Goal: Task Accomplishment & Management: Complete application form

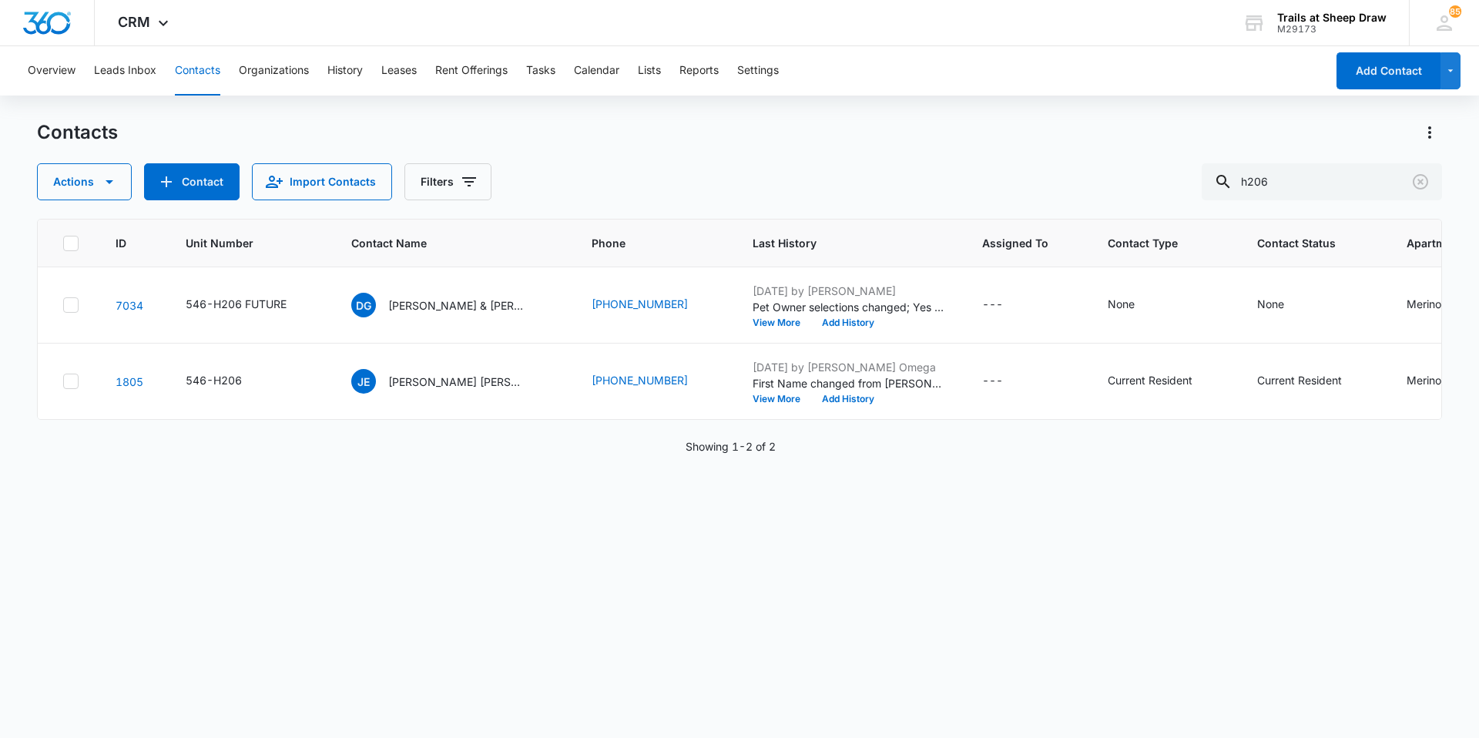
click at [213, 69] on button "Contacts" at bounding box center [197, 70] width 45 height 49
click at [1312, 183] on input "h206" at bounding box center [1321, 181] width 240 height 37
type input "p201"
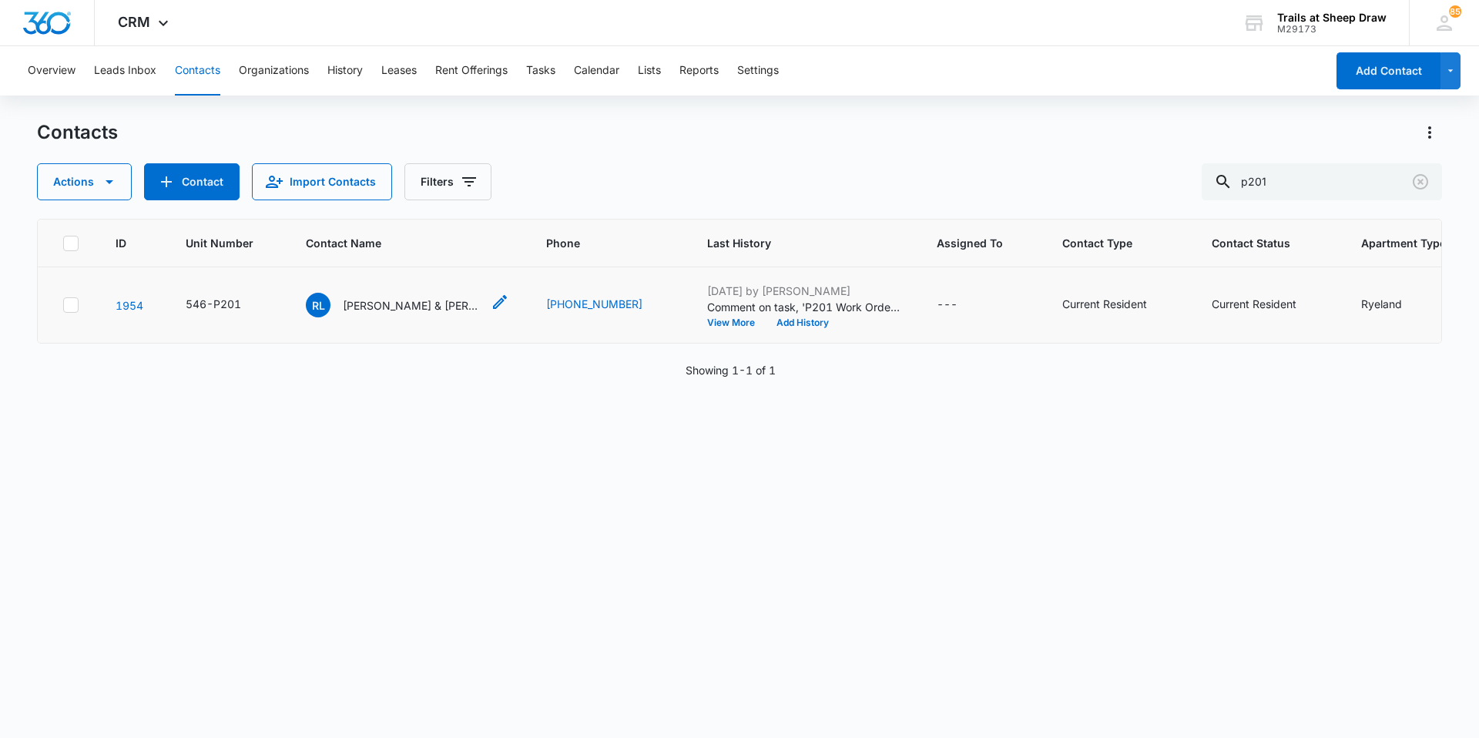
click at [409, 300] on p "[PERSON_NAME] & [PERSON_NAME]" at bounding box center [412, 305] width 139 height 16
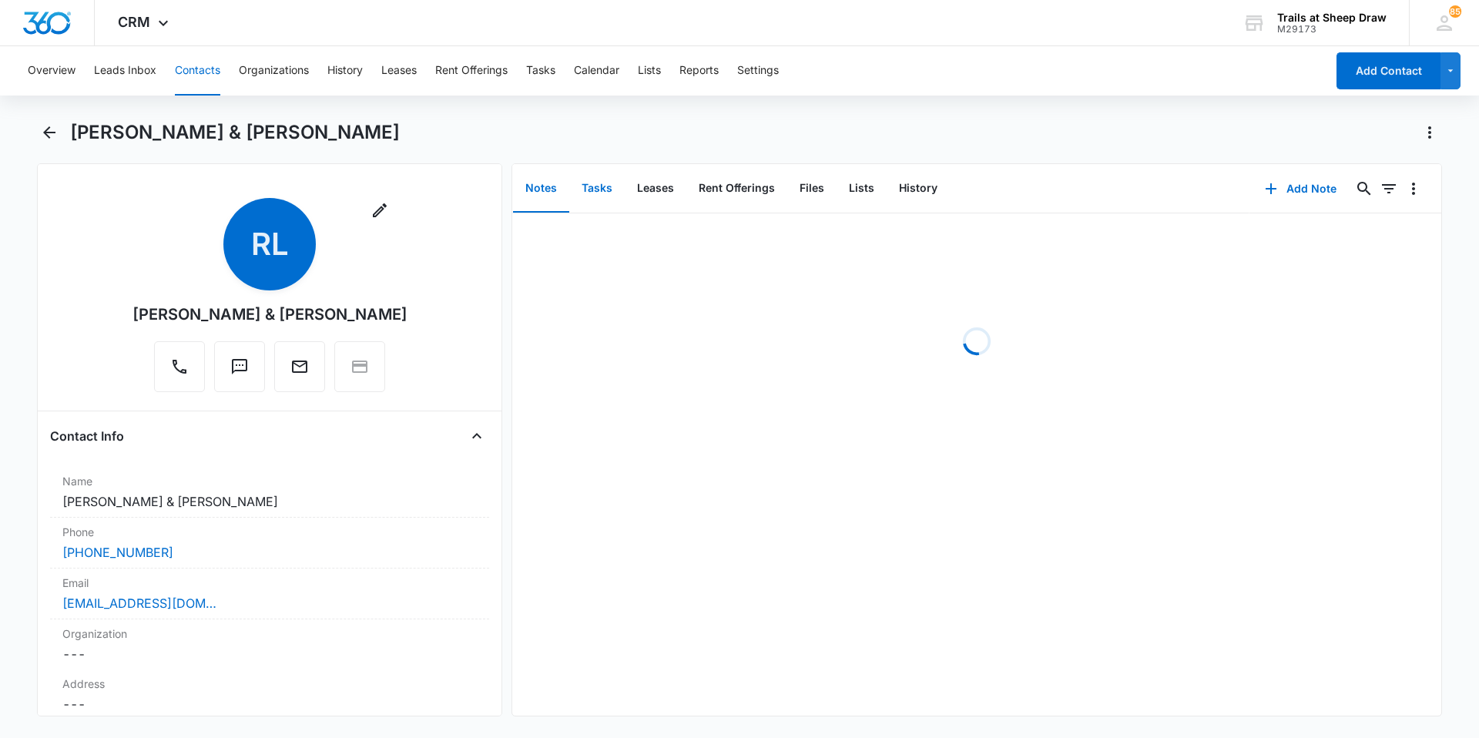
click at [600, 183] on button "Tasks" at bounding box center [596, 189] width 55 height 48
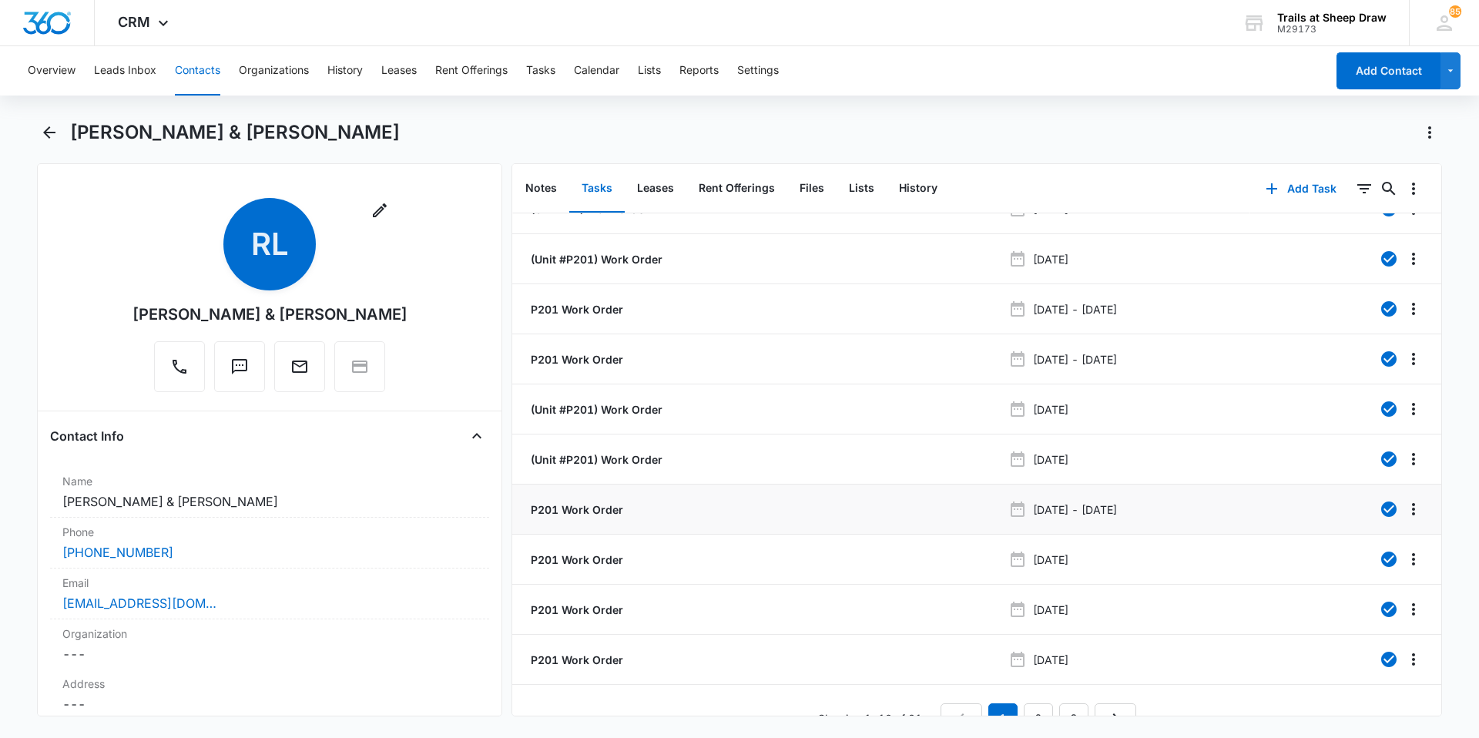
scroll to position [58, 0]
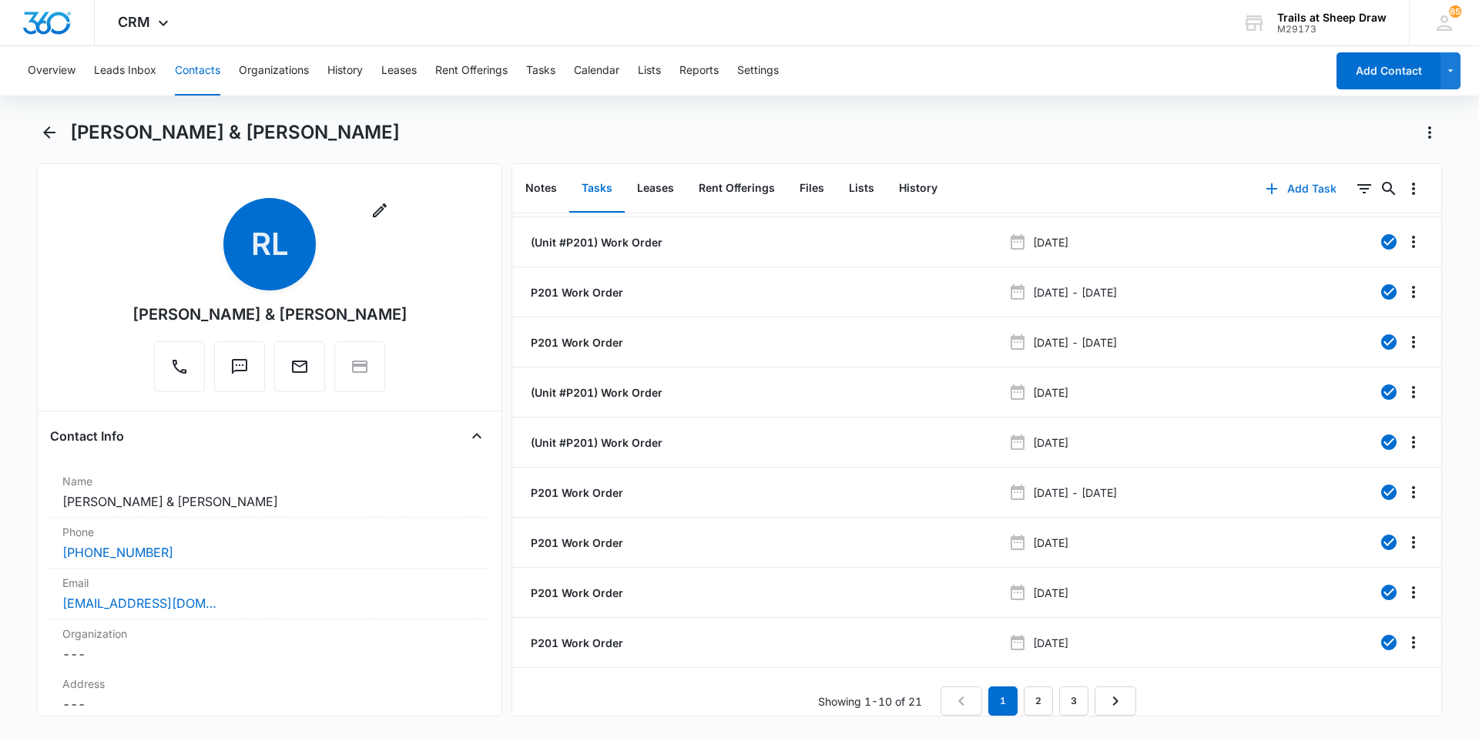
click at [1301, 193] on button "Add Task" at bounding box center [1301, 188] width 102 height 37
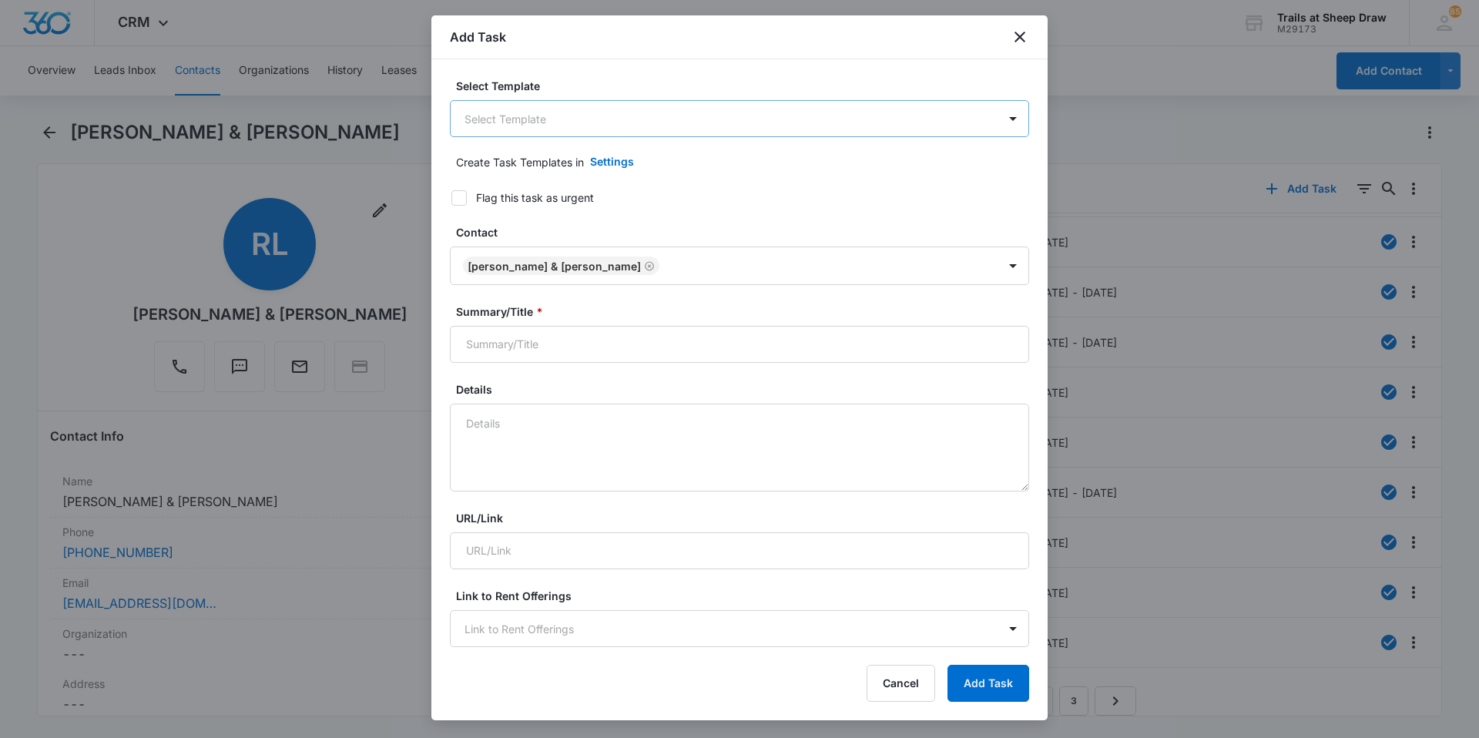
click at [530, 108] on body "CRM Apps Reputation Websites Forms CRM Email Social Content Ads Intelligence Fi…" at bounding box center [739, 369] width 1479 height 738
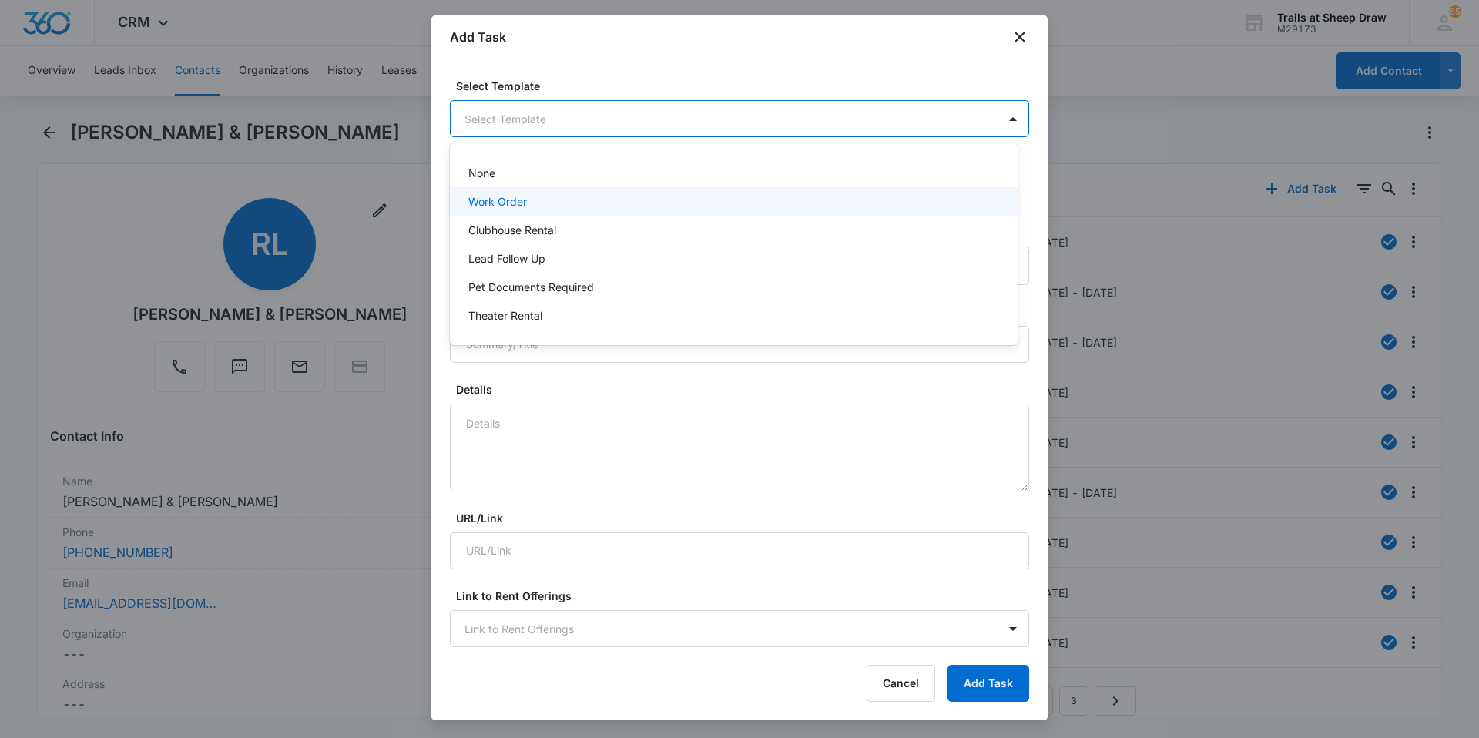
click at [539, 194] on div "Work Order" at bounding box center [731, 201] width 527 height 16
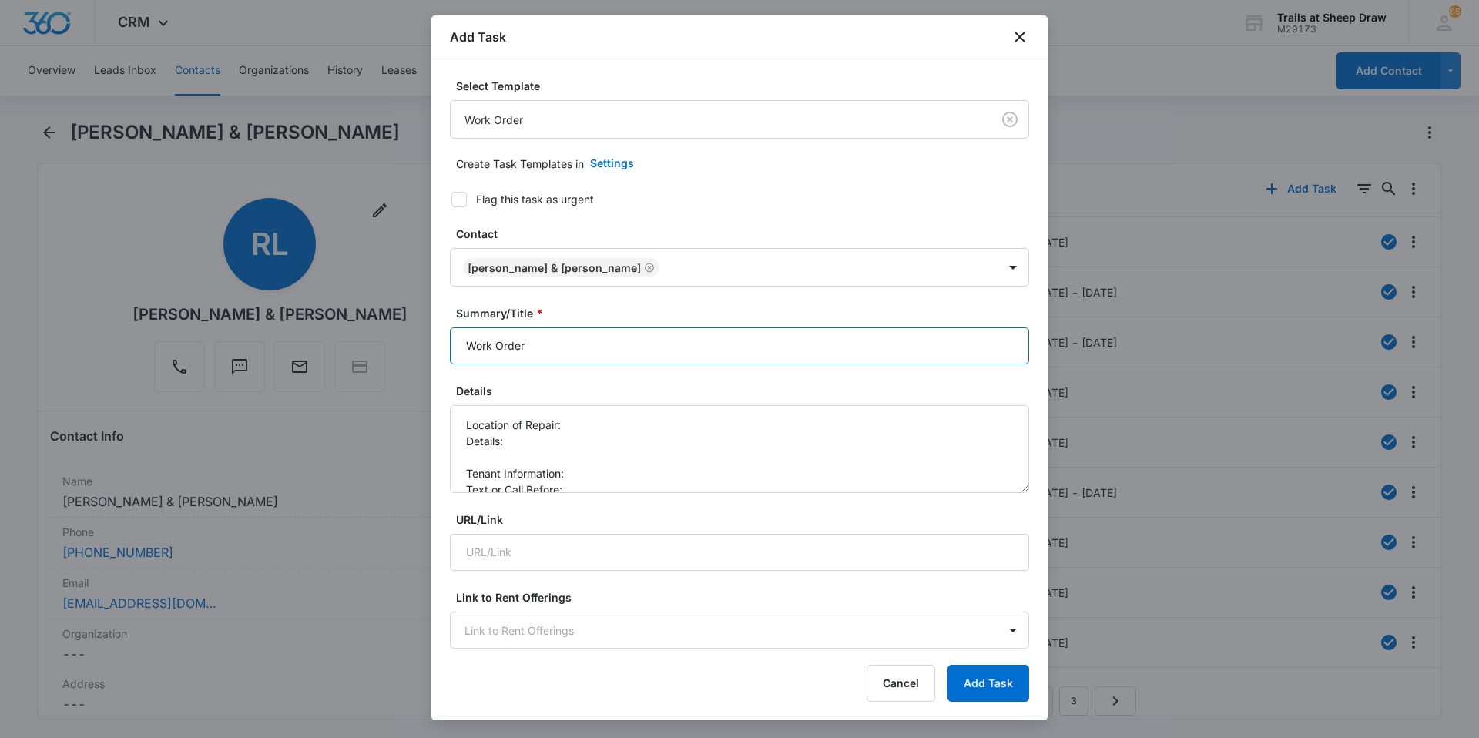
click at [467, 343] on input "Work Order" at bounding box center [739, 345] width 579 height 37
type input "P201 Work Order"
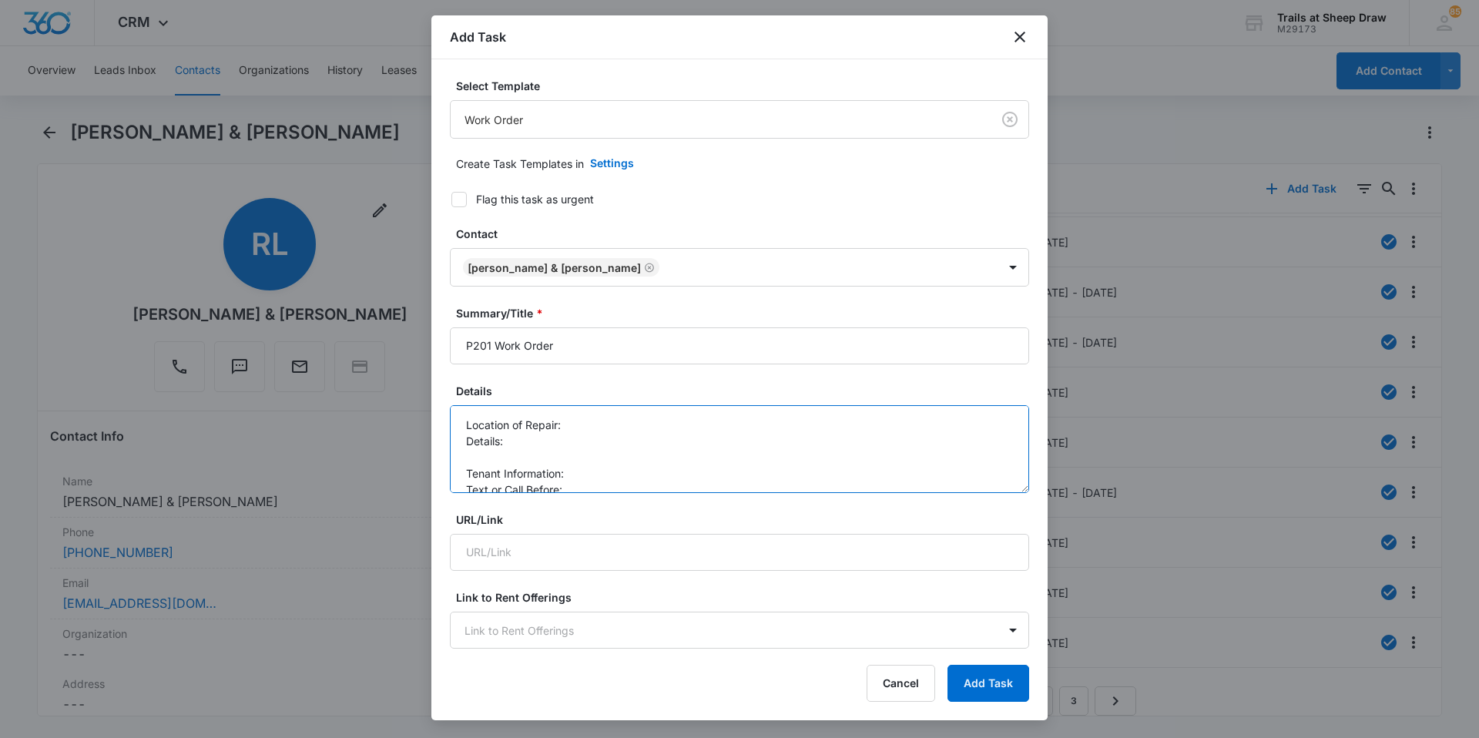
click at [578, 428] on textarea "Location of Repair: Details: Tenant Information: Text or Call Before:" at bounding box center [739, 449] width 579 height 88
click at [585, 445] on textarea "Location of Repair: bathroom Details: Tenant Information: Text or Call Before:" at bounding box center [739, 449] width 579 height 88
click at [594, 467] on textarea "Location of Repair: bathroom Details: replace toilet seat to reg seat, bring pl…" at bounding box center [739, 449] width 579 height 88
click at [598, 489] on textarea "Location of Repair: bathroom Details: replace toilet seat to reg seat, bring pl…" at bounding box center [739, 449] width 579 height 88
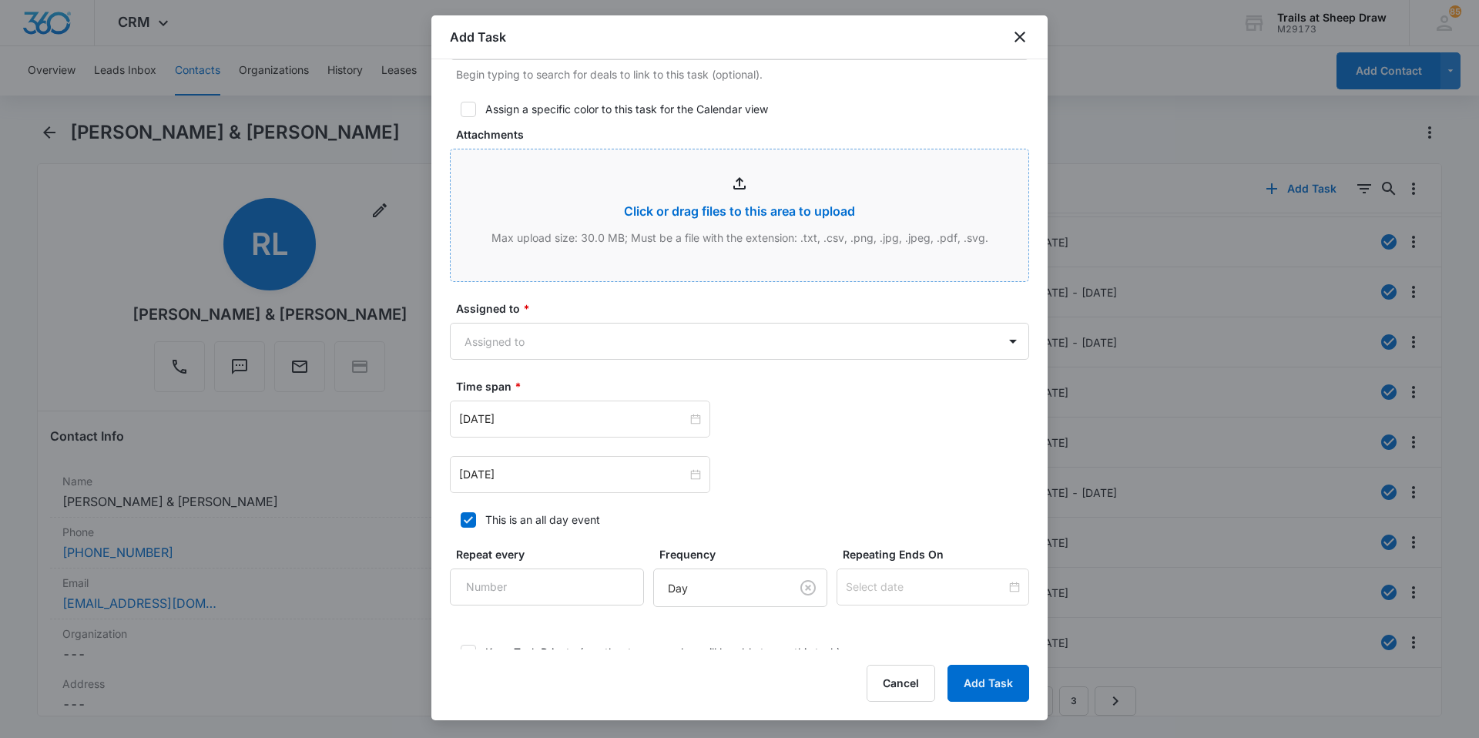
scroll to position [693, 0]
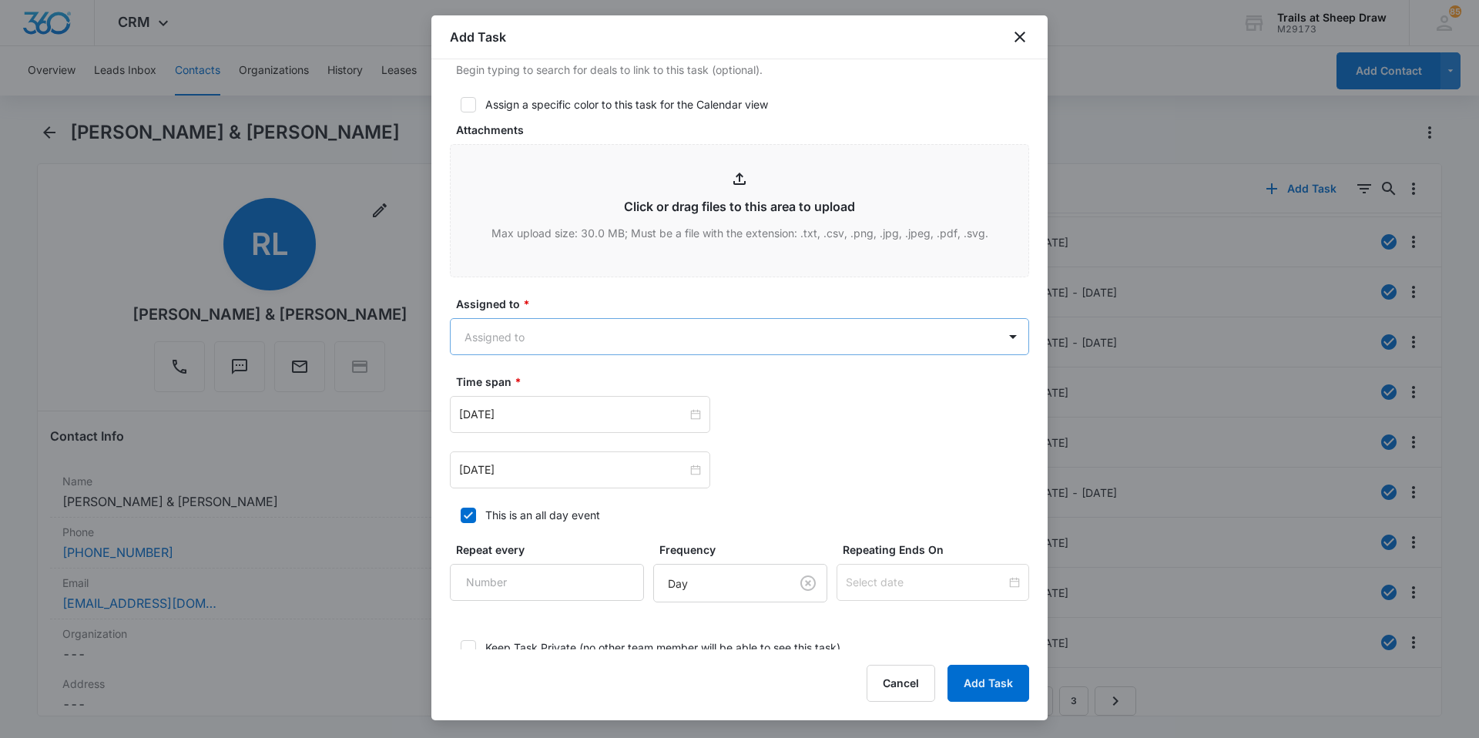
type textarea "Location of Repair: bathroom Details: replace toilet seat to reg seat, bring pl…"
click at [591, 344] on body "CRM Apps Reputation Websites Forms CRM Email Social Content Ads Intelligence Fi…" at bounding box center [739, 369] width 1479 height 738
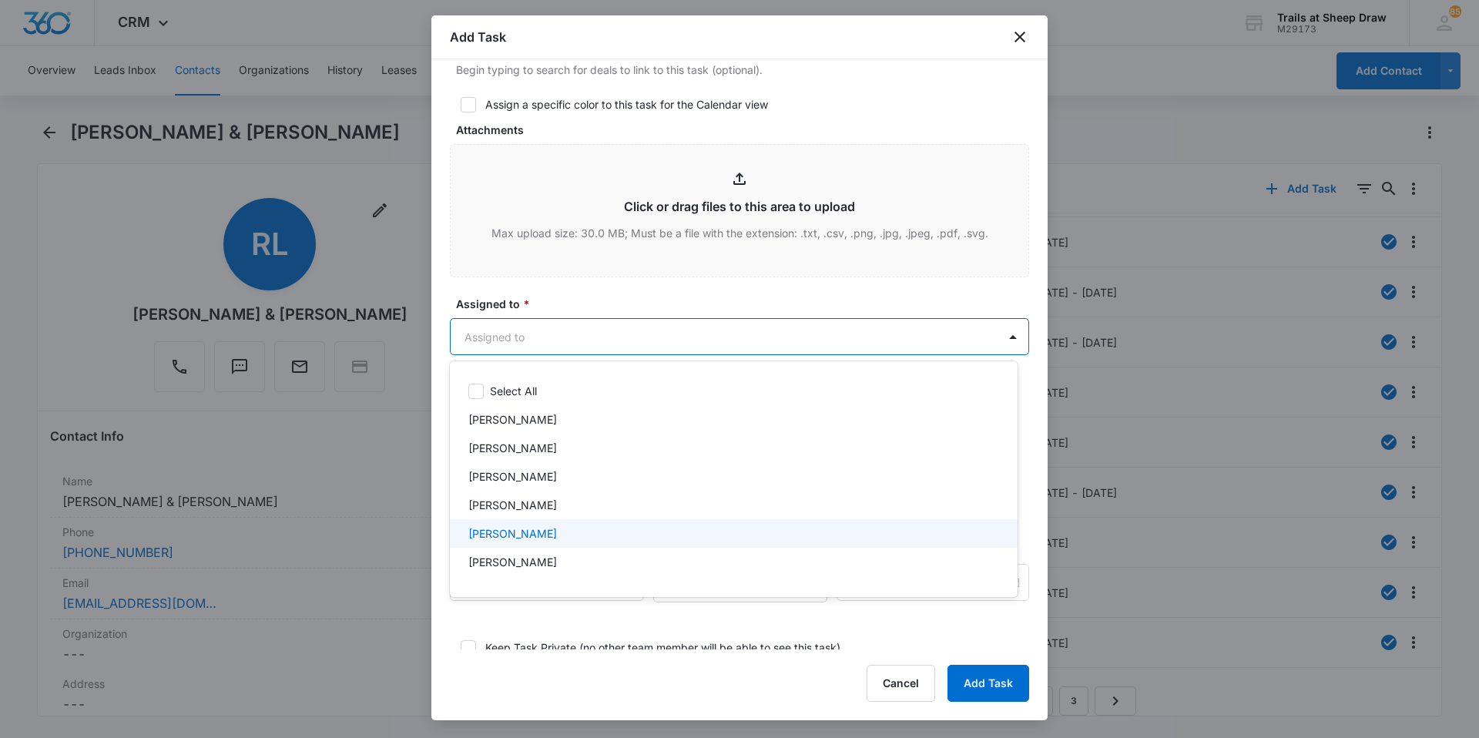
click at [569, 526] on div "[PERSON_NAME]" at bounding box center [731, 533] width 527 height 16
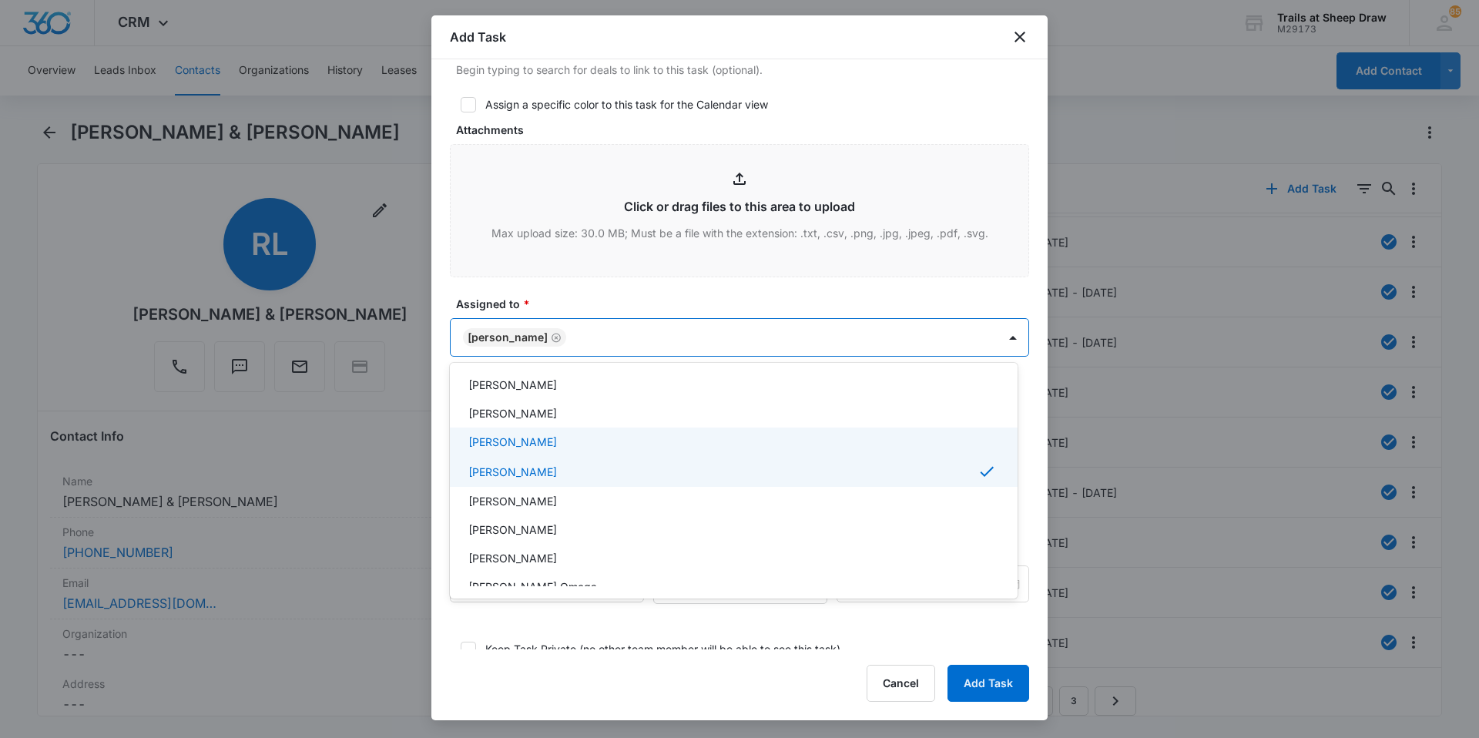
scroll to position [77, 0]
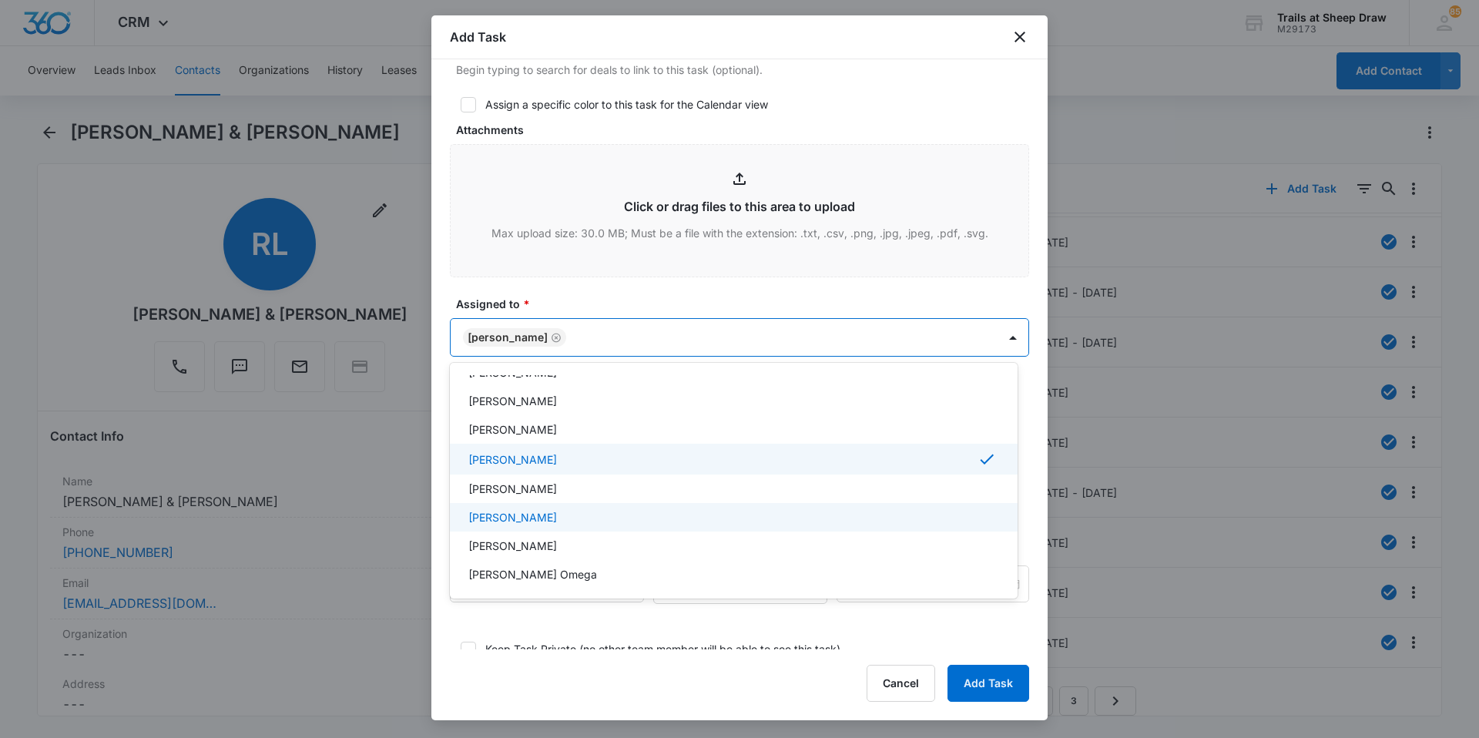
click at [557, 514] on p "[PERSON_NAME]" at bounding box center [512, 517] width 89 height 16
click at [437, 462] on div at bounding box center [739, 369] width 1479 height 738
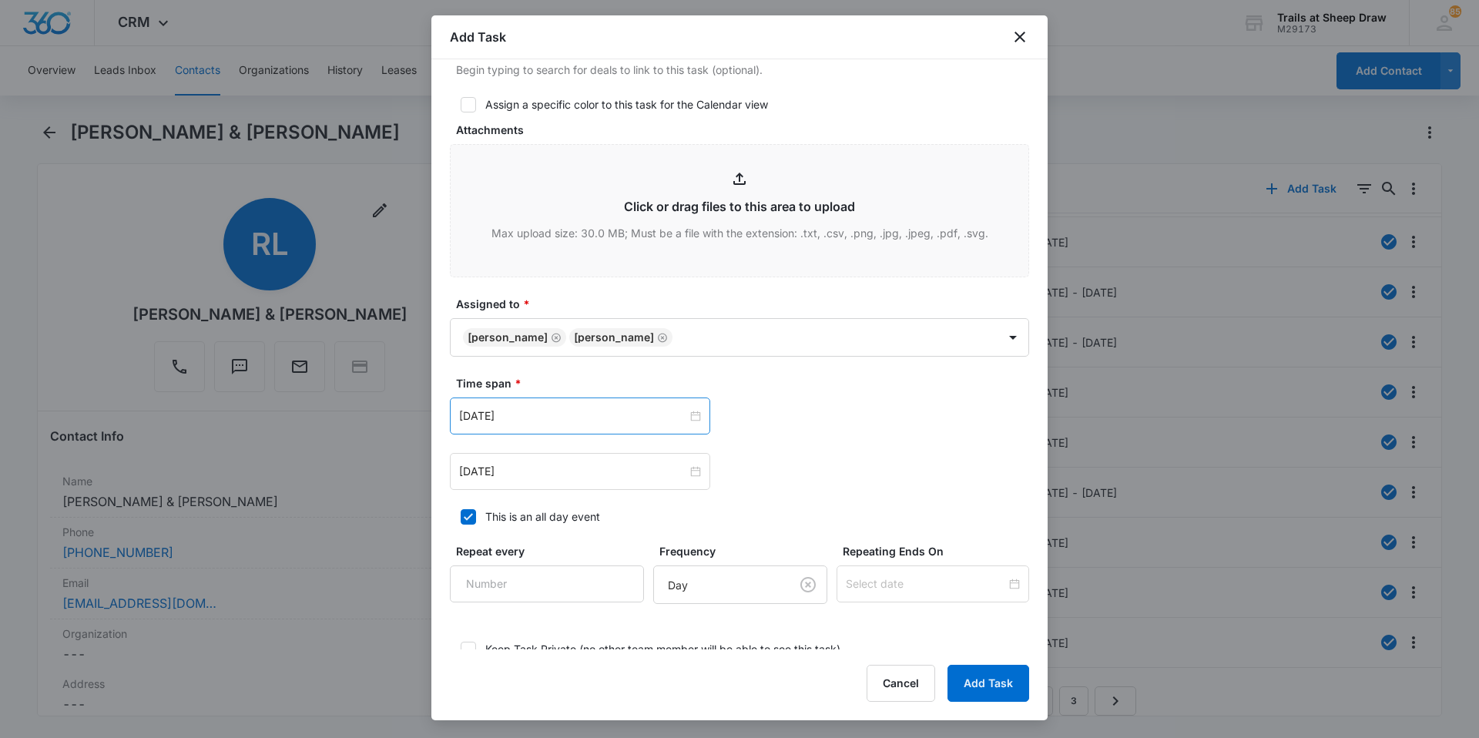
click at [541, 406] on div "[DATE]" at bounding box center [580, 415] width 260 height 37
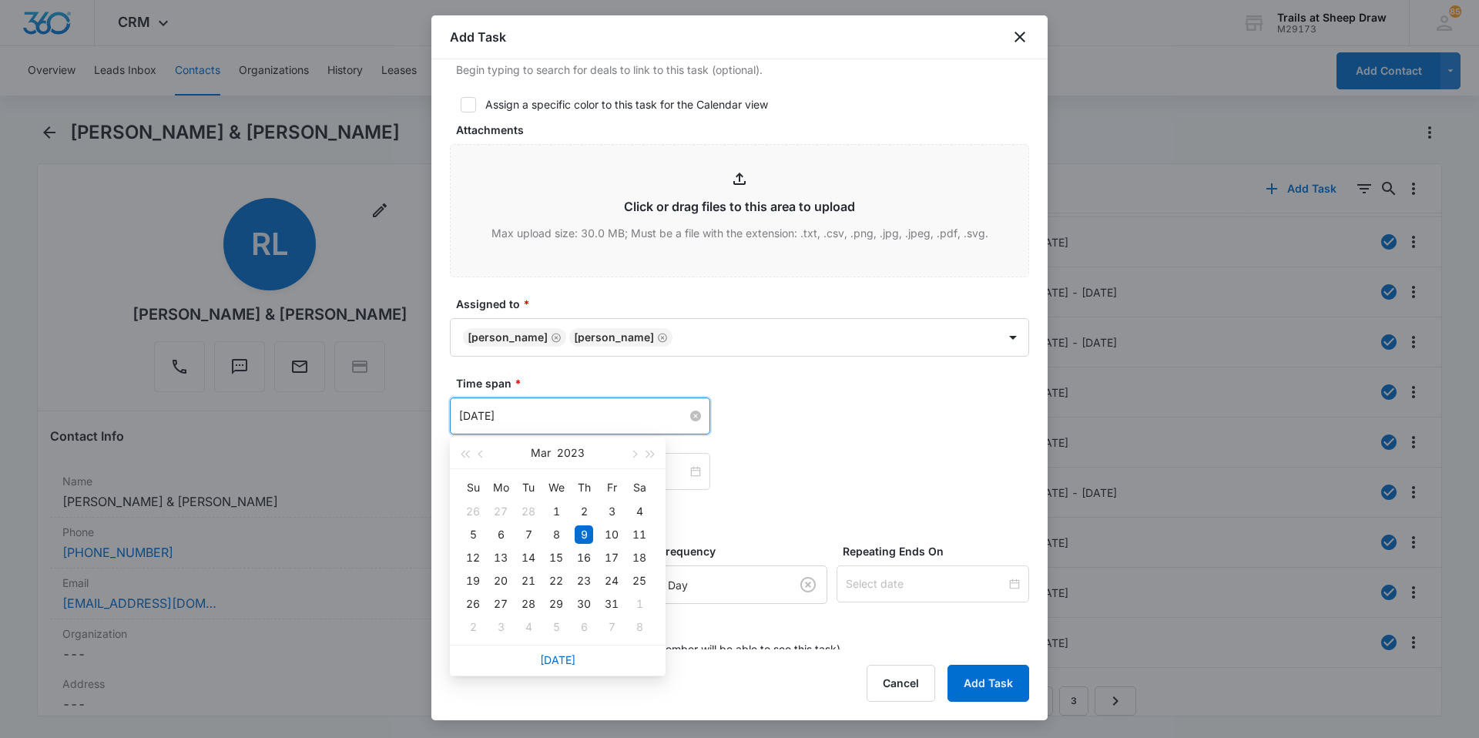
click at [594, 417] on input "[DATE]" at bounding box center [573, 415] width 228 height 17
click at [651, 456] on span "button" at bounding box center [651, 454] width 8 height 8
click at [632, 455] on span "button" at bounding box center [633, 454] width 8 height 8
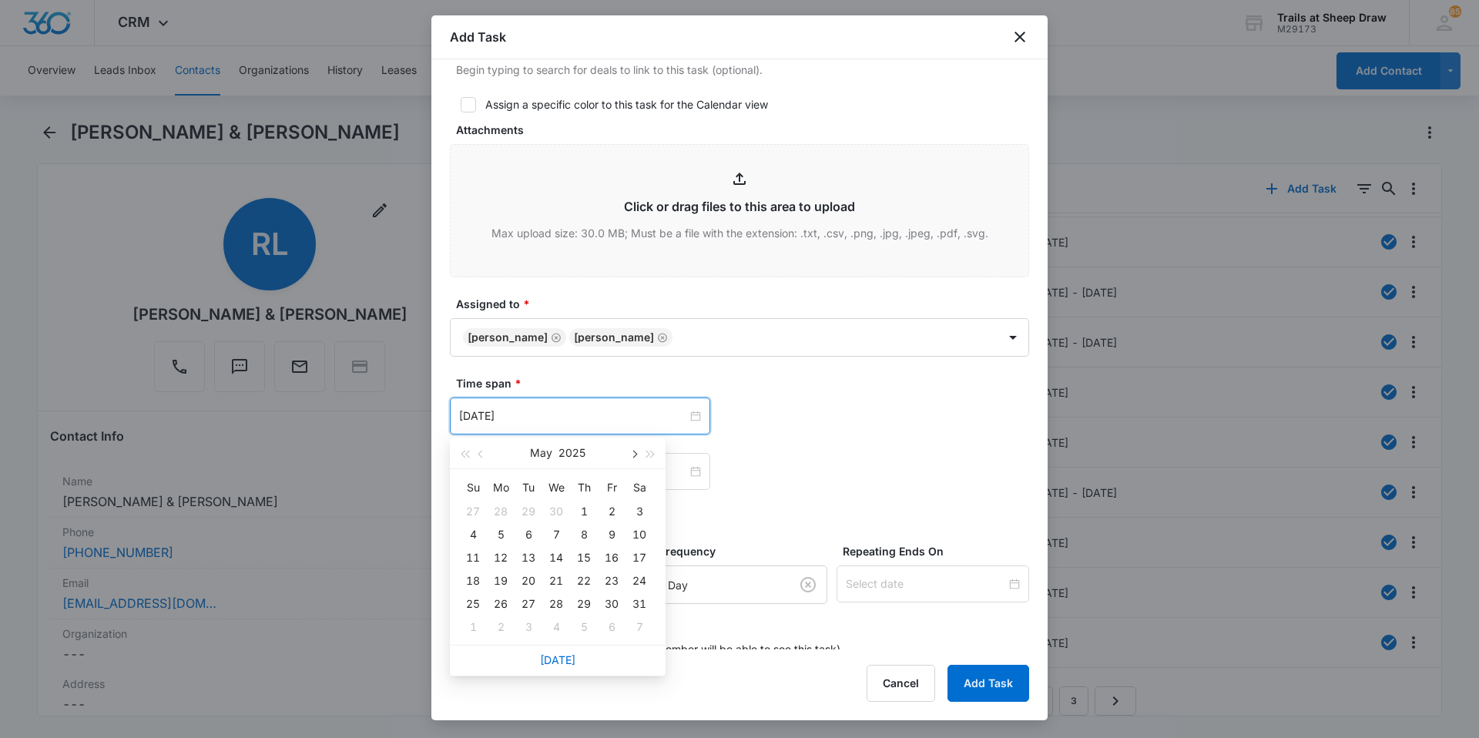
click at [632, 454] on span "button" at bounding box center [633, 454] width 8 height 8
type input "[DATE]"
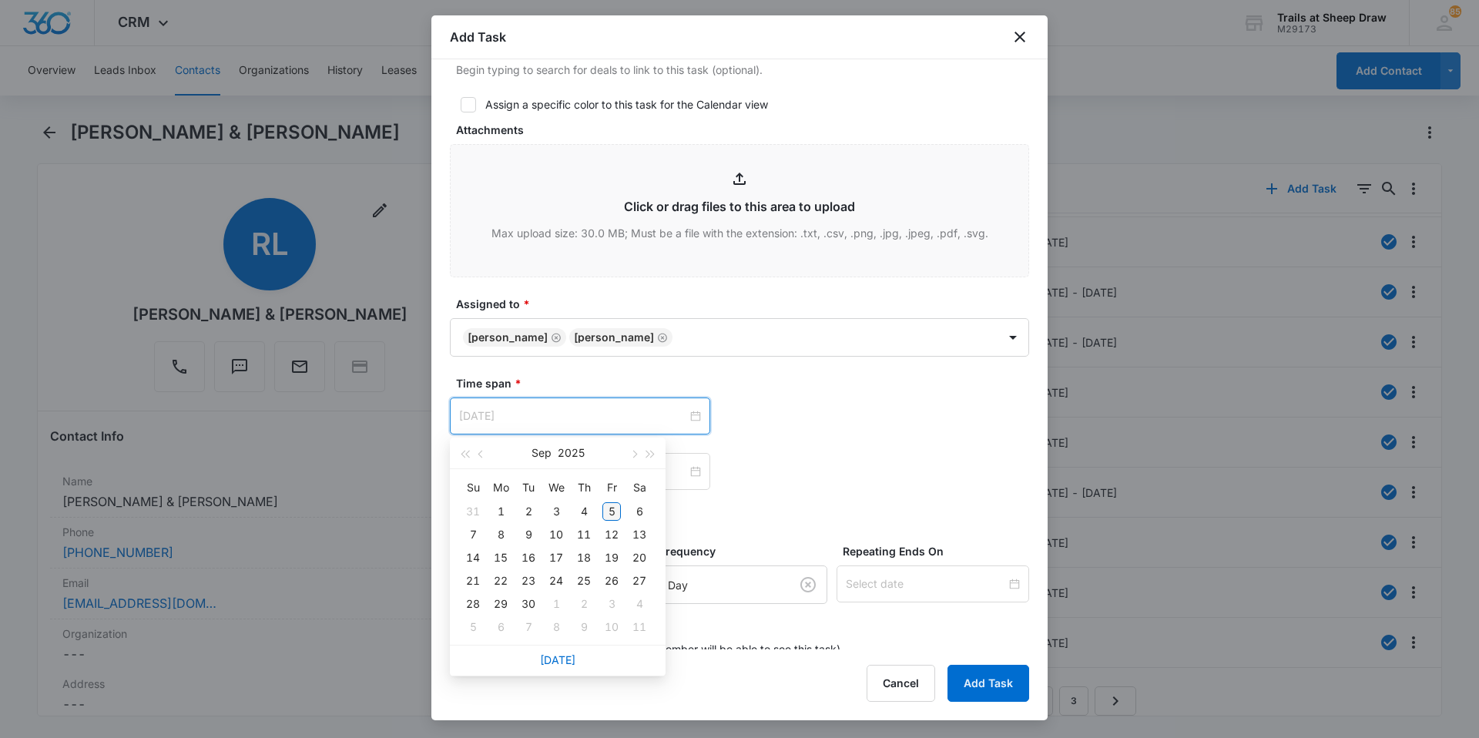
click at [611, 511] on div "5" at bounding box center [611, 511] width 18 height 18
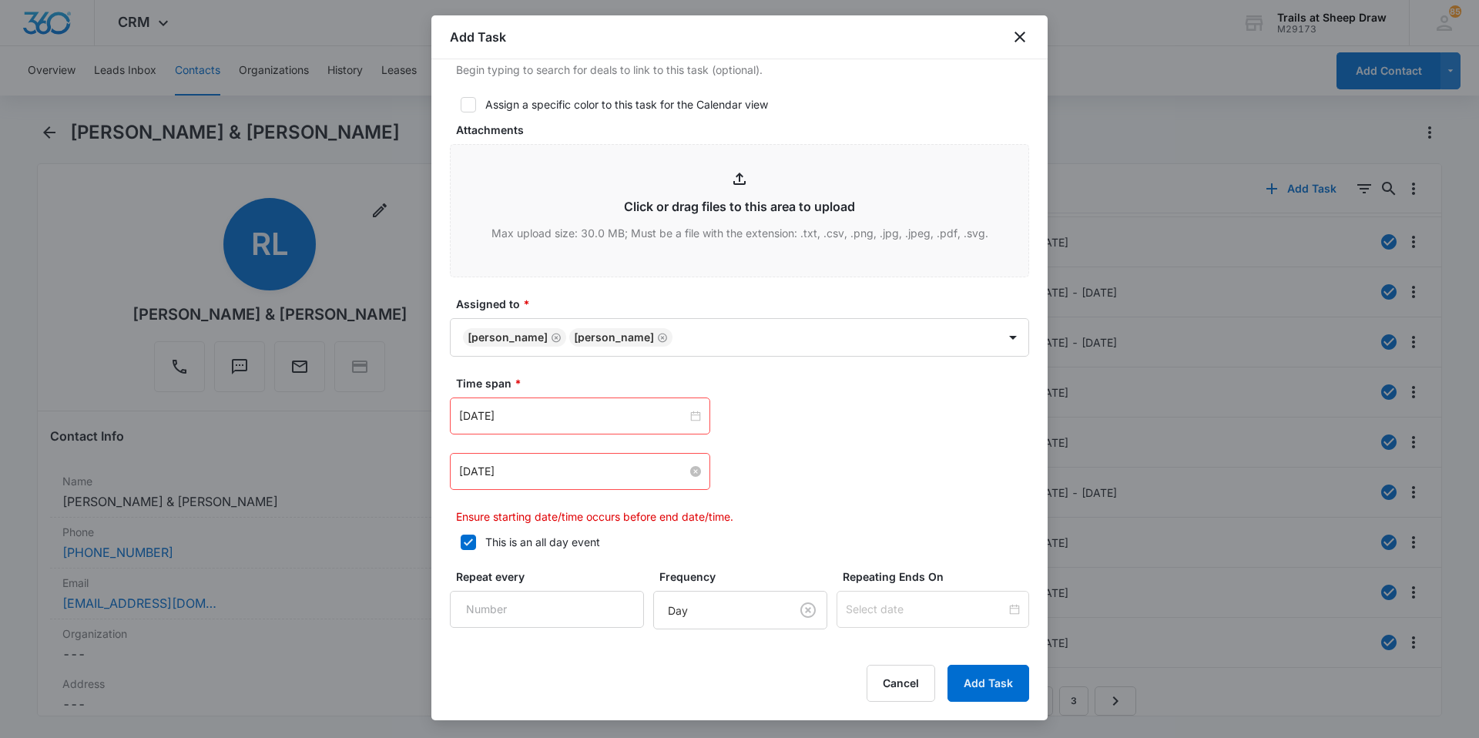
click at [684, 472] on div "[DATE]" at bounding box center [580, 471] width 242 height 17
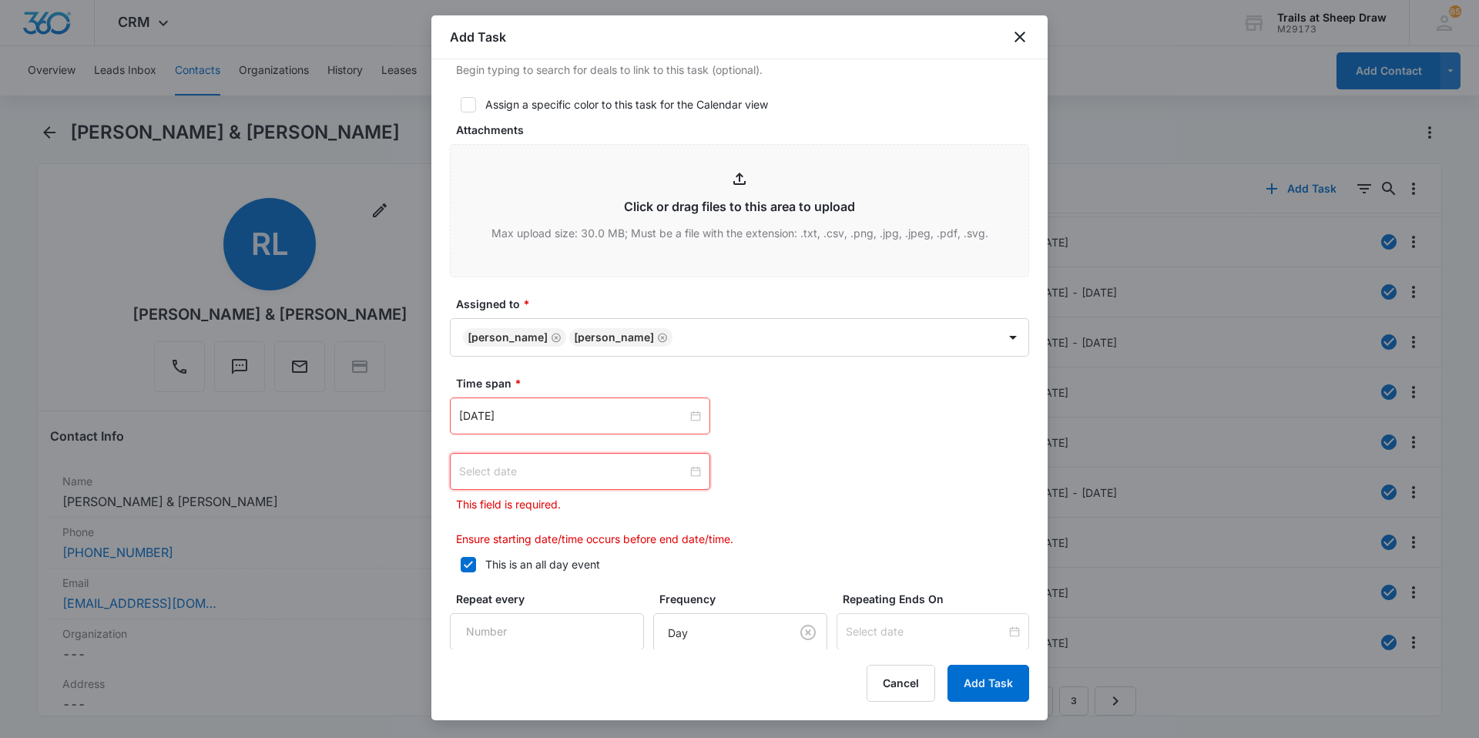
click at [684, 470] on div at bounding box center [580, 471] width 242 height 17
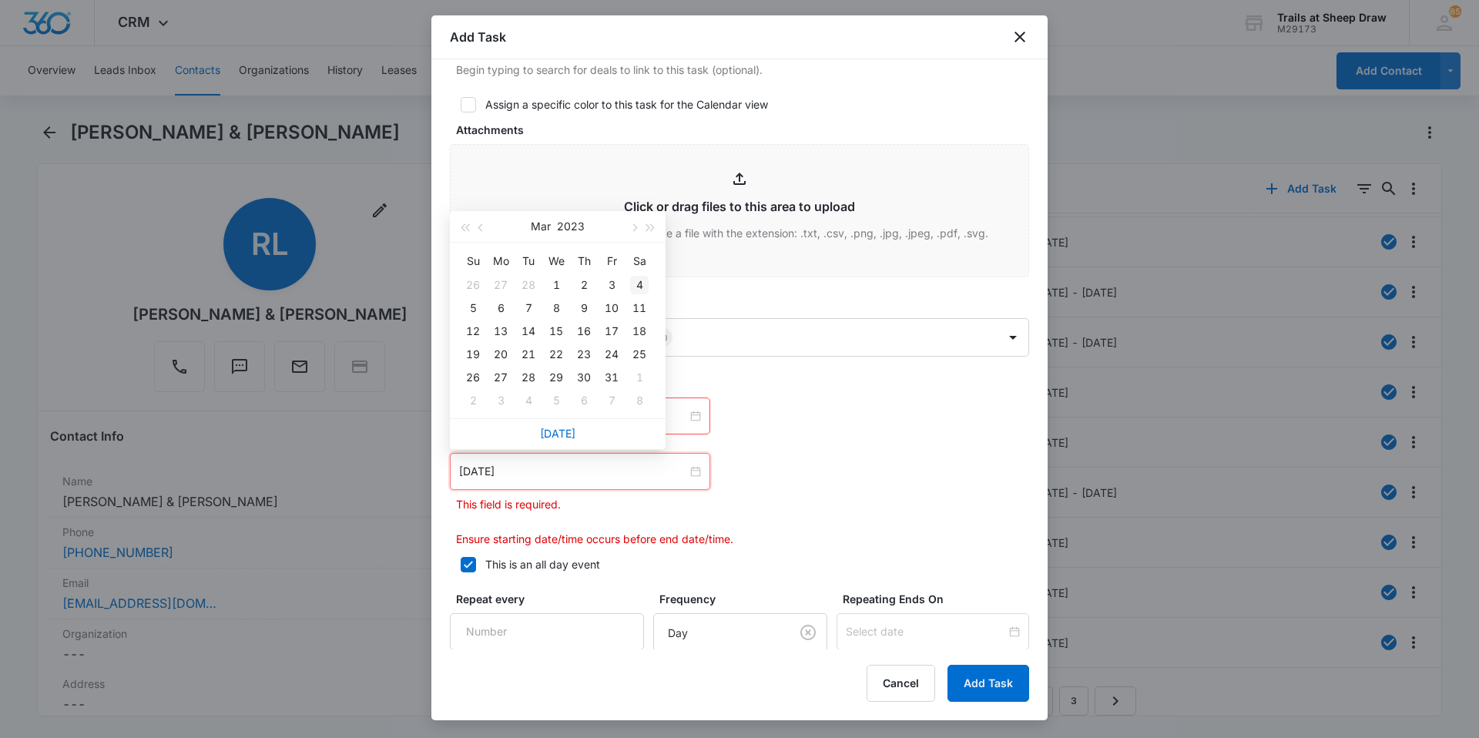
type input "[DATE]"
click at [643, 230] on div "[DATE]" at bounding box center [558, 227] width 216 height 32
click at [650, 227] on span "button" at bounding box center [651, 228] width 8 height 8
click at [650, 228] on span "button" at bounding box center [651, 228] width 8 height 8
click at [639, 229] on button "button" at bounding box center [633, 226] width 17 height 31
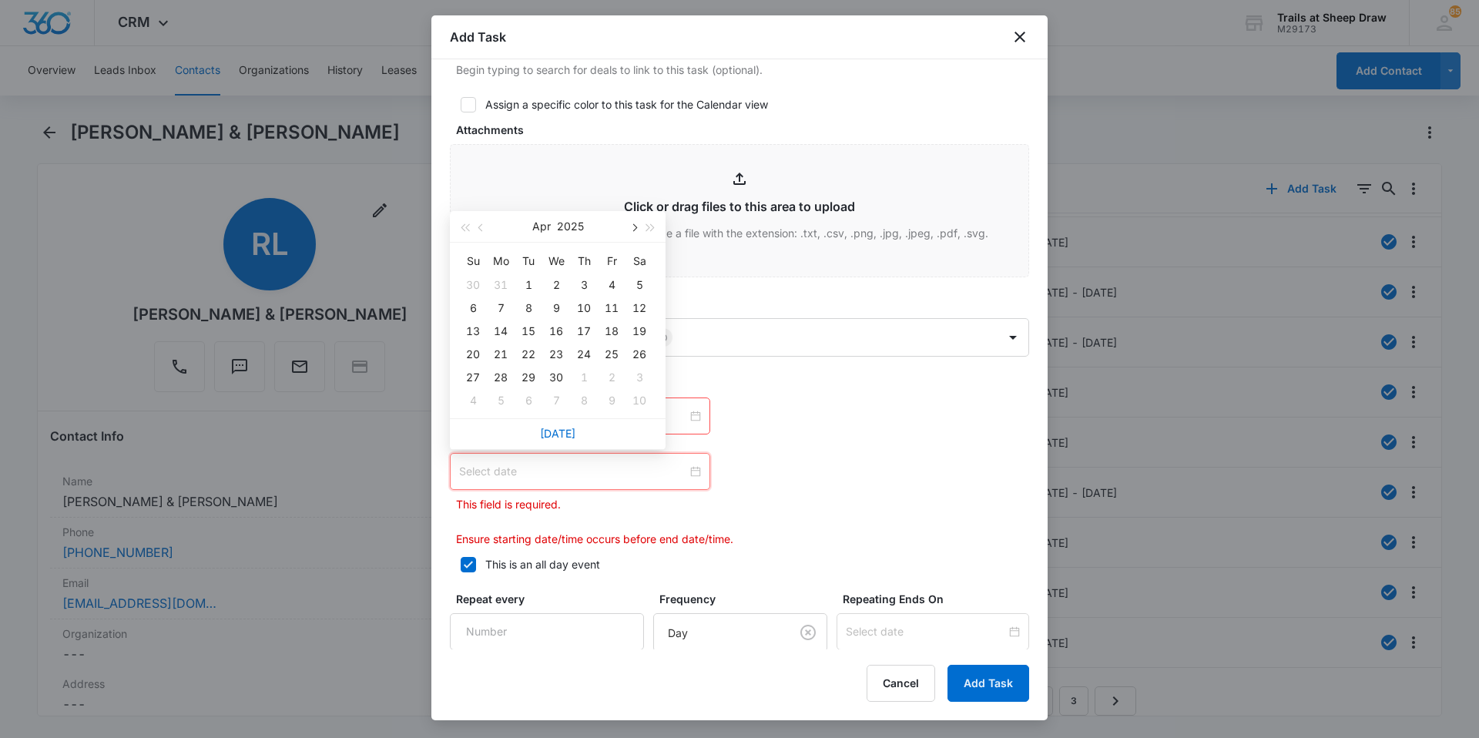
click at [639, 229] on button "button" at bounding box center [633, 226] width 17 height 31
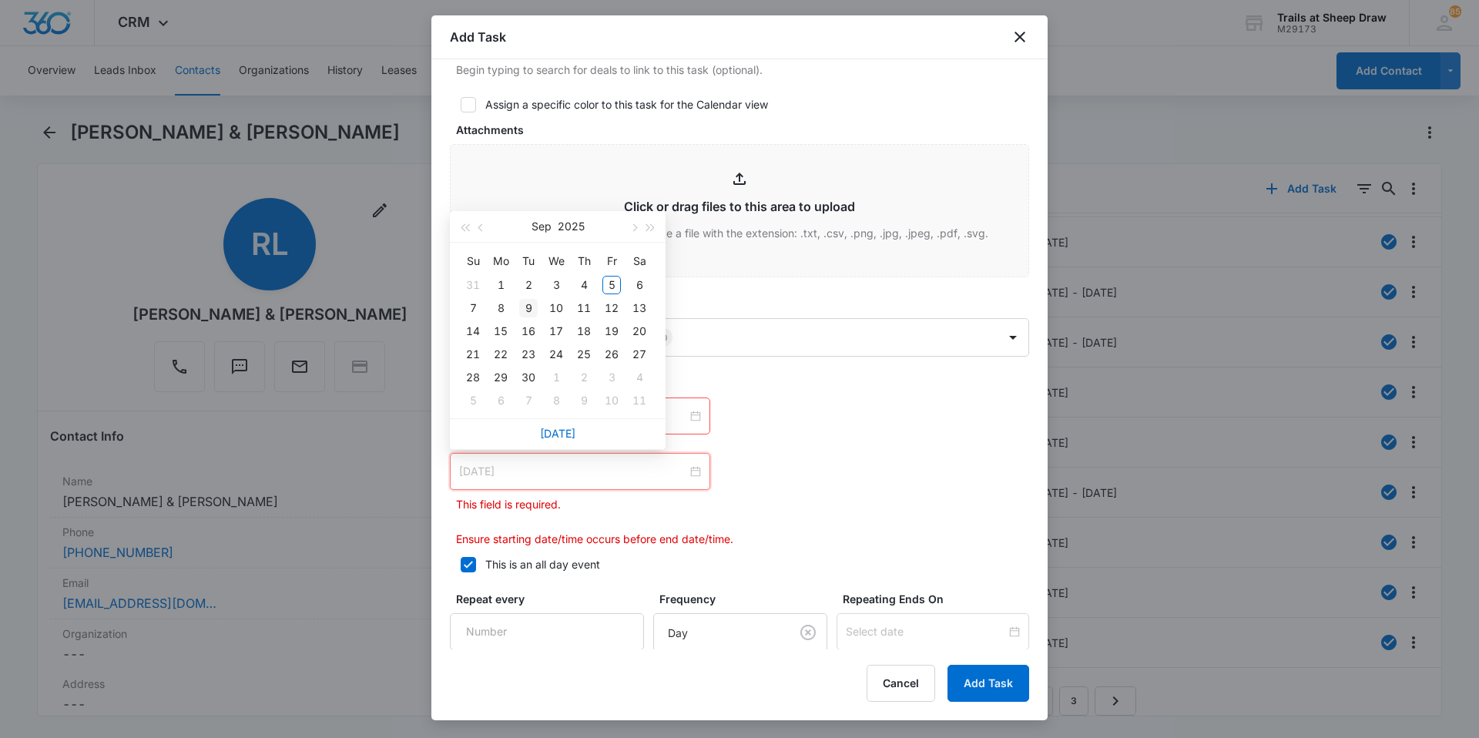
type input "[DATE]"
click at [518, 307] on td "9" at bounding box center [528, 307] width 28 height 23
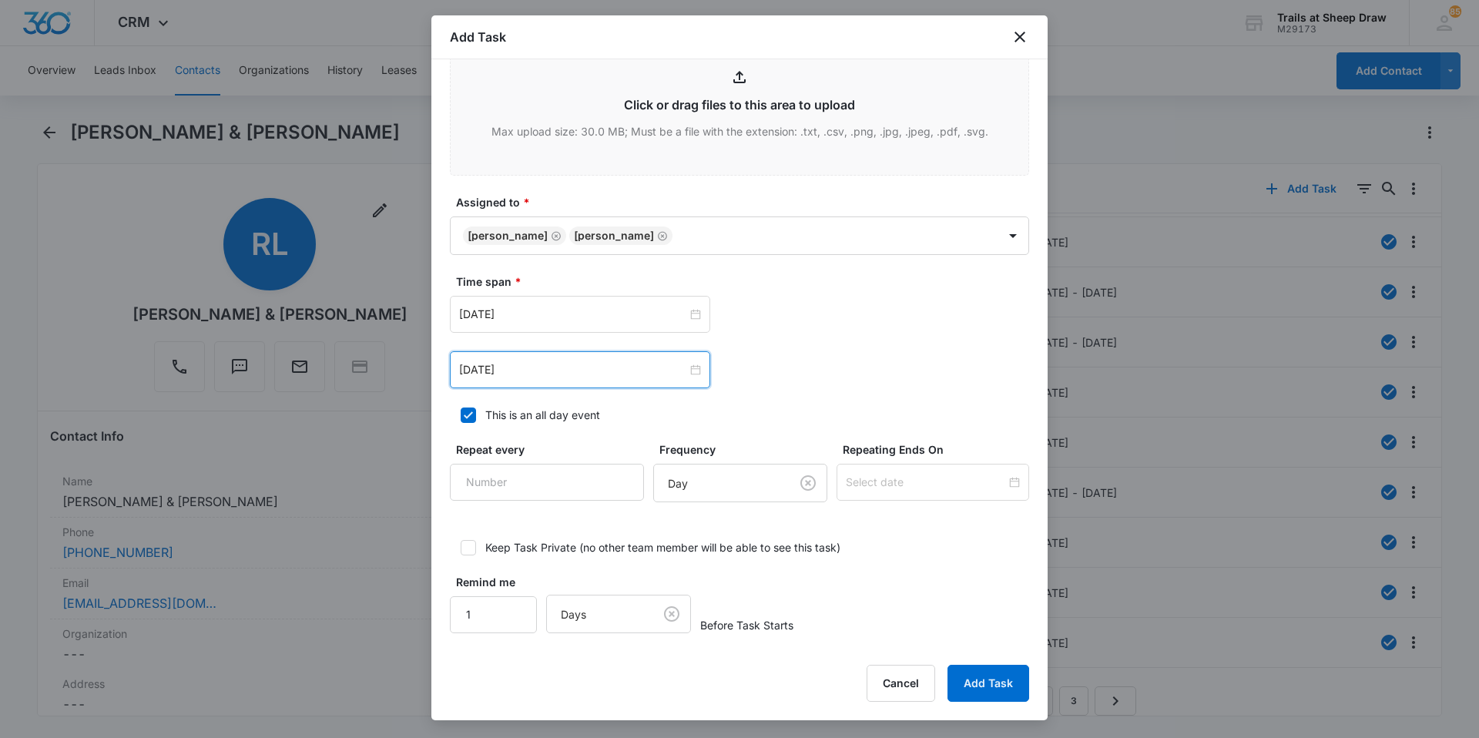
scroll to position [797, 0]
click at [984, 680] on button "Add Task" at bounding box center [988, 683] width 82 height 37
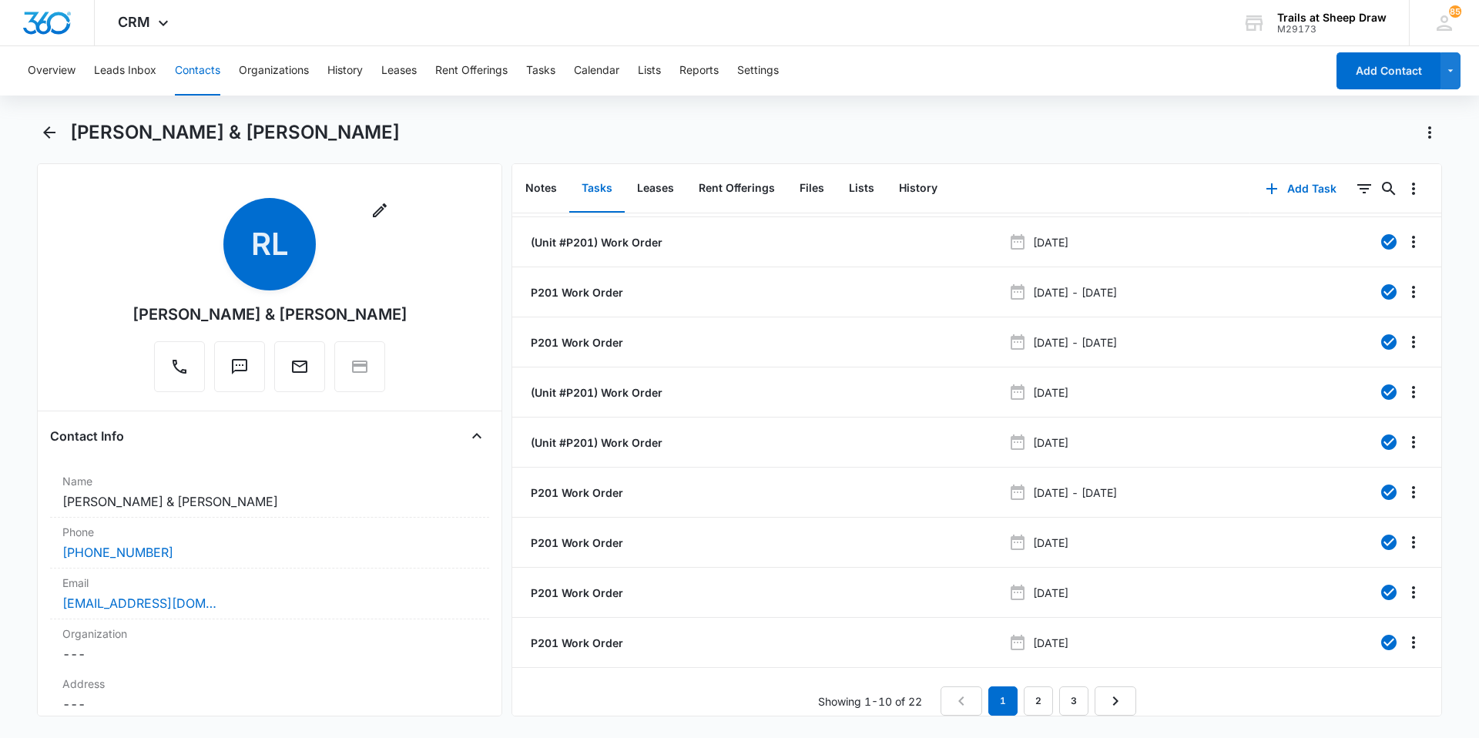
click at [36, 171] on main "[PERSON_NAME] & [PERSON_NAME] Remove [PERSON_NAME] & [PERSON_NAME] Contact Info…" at bounding box center [739, 427] width 1479 height 615
